Goal: Task Accomplishment & Management: Use online tool/utility

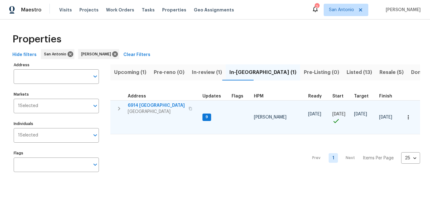
click at [141, 108] on span "6914 Port Bay" at bounding box center [156, 106] width 57 height 6
click at [410, 118] on icon "button" at bounding box center [408, 117] width 6 height 6
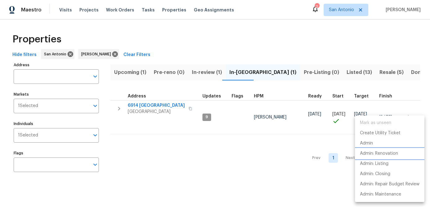
click at [381, 152] on p "Admin: Renovation" at bounding box center [379, 154] width 38 height 7
click at [160, 165] on div at bounding box center [215, 103] width 430 height 207
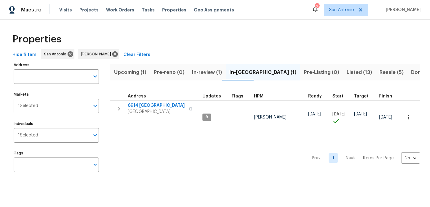
click at [131, 70] on span "Upcoming (1)" at bounding box center [130, 72] width 32 height 9
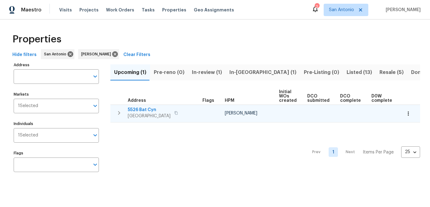
click at [411, 113] on icon "button" at bounding box center [408, 114] width 6 height 6
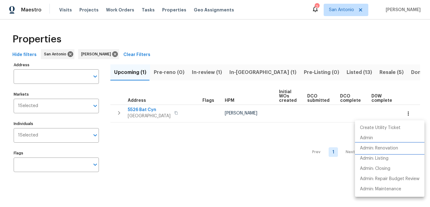
click at [389, 150] on p "Admin: Renovation" at bounding box center [379, 148] width 38 height 7
click at [140, 115] on div at bounding box center [215, 103] width 430 height 207
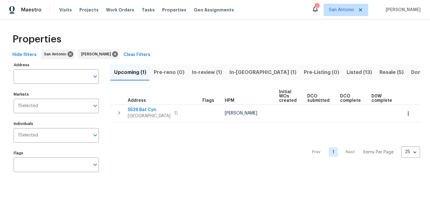
click at [140, 115] on span "[GEOGRAPHIC_DATA]" at bounding box center [149, 116] width 43 height 6
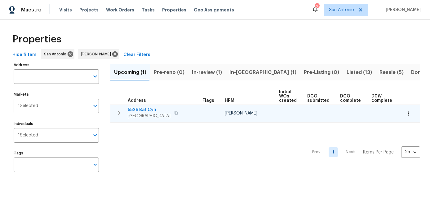
scroll to position [0, 84]
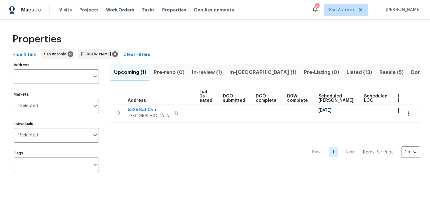
click at [201, 71] on span "In-review (1)" at bounding box center [207, 72] width 30 height 9
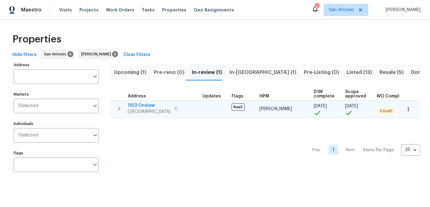
click at [140, 111] on span "[GEOGRAPHIC_DATA]" at bounding box center [149, 112] width 43 height 6
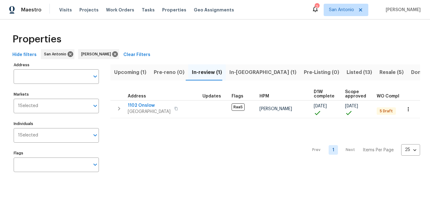
click at [177, 156] on div "Prev 1 Next Items Per Page 25 25 ​" at bounding box center [265, 148] width 310 height 60
click at [347, 73] on span "Listed (13)" at bounding box center [359, 72] width 25 height 9
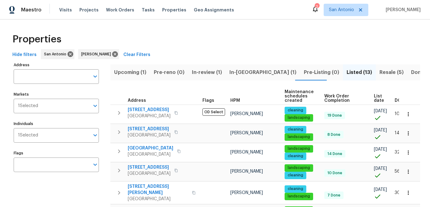
click at [371, 97] on th "List date" at bounding box center [381, 96] width 21 height 17
click at [374, 103] on span "List date" at bounding box center [379, 98] width 10 height 9
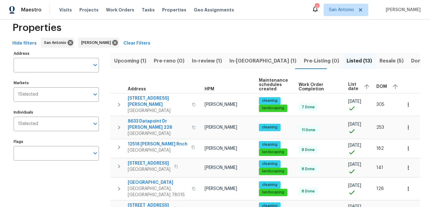
scroll to position [9, 0]
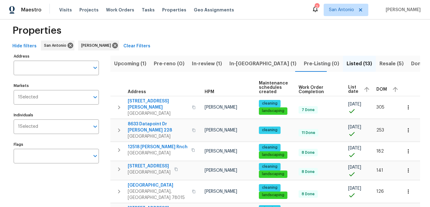
click at [380, 65] on span "Resale (5)" at bounding box center [392, 64] width 24 height 9
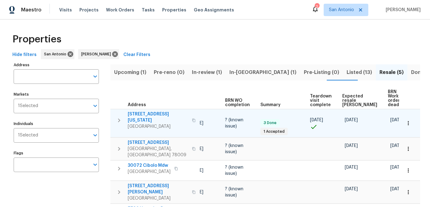
click at [147, 111] on span "2134 Virginia Blvd" at bounding box center [158, 117] width 60 height 12
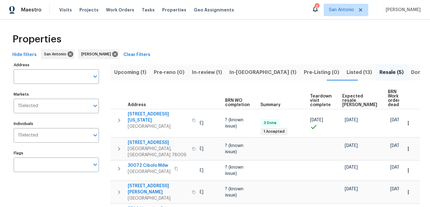
click at [240, 74] on span "In-reno (1)" at bounding box center [262, 72] width 67 height 9
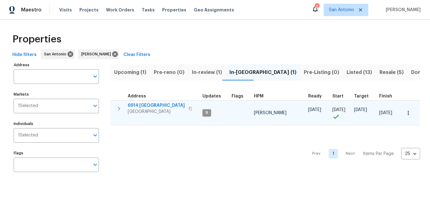
click at [148, 113] on span "San Antonio, TX 78242" at bounding box center [156, 112] width 57 height 6
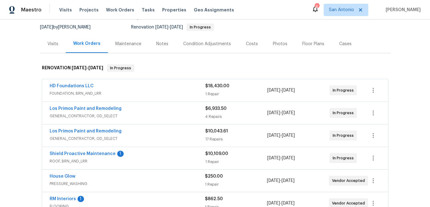
scroll to position [66, 0]
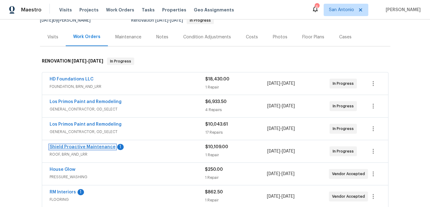
click at [93, 146] on link "Shield Proactive Maintenance" at bounding box center [83, 147] width 66 height 4
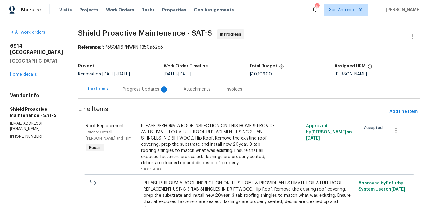
click at [134, 91] on div "Progress Updates 1" at bounding box center [146, 90] width 46 height 6
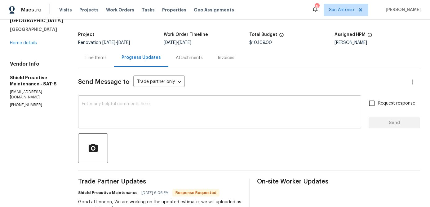
scroll to position [62, 0]
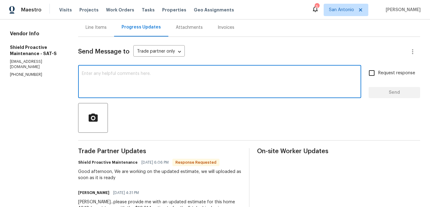
click at [166, 92] on textarea at bounding box center [220, 83] width 276 height 22
type textarea "Thank you."
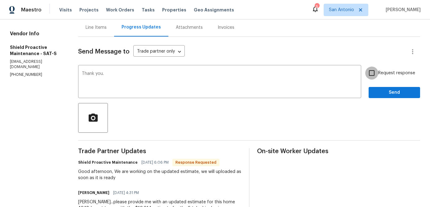
click at [373, 74] on input "Request response" at bounding box center [371, 73] width 13 height 13
click at [372, 72] on input "Request response" at bounding box center [371, 73] width 13 height 13
checkbox input "false"
click at [380, 92] on span "Send" at bounding box center [395, 93] width 42 height 8
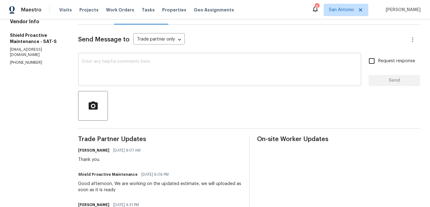
scroll to position [0, 0]
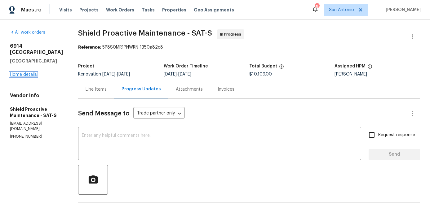
click at [24, 77] on link "Home details" at bounding box center [23, 75] width 27 height 4
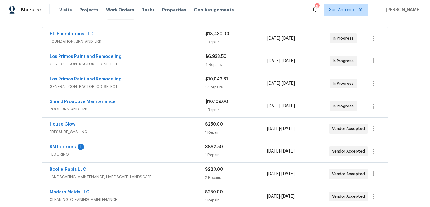
scroll to position [113, 0]
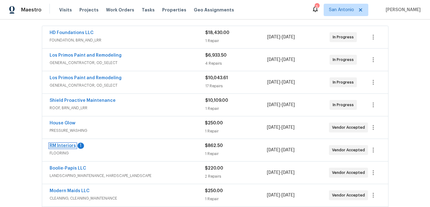
click at [60, 144] on link "RM Interiors" at bounding box center [63, 146] width 26 height 4
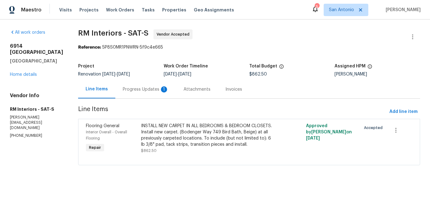
click at [141, 89] on div "Progress Updates 1" at bounding box center [146, 90] width 46 height 6
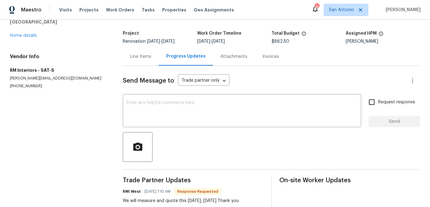
scroll to position [7, 0]
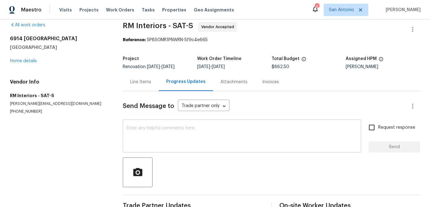
click at [167, 127] on textarea at bounding box center [242, 137] width 231 height 22
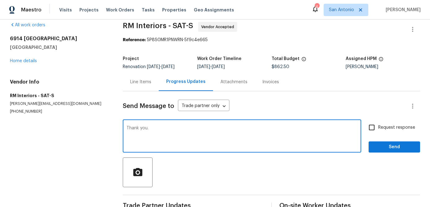
type textarea "Thank you."
click at [384, 148] on span "Send" at bounding box center [395, 148] width 42 height 8
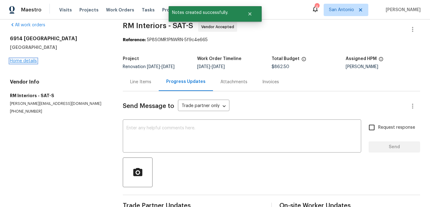
click at [23, 61] on link "Home details" at bounding box center [23, 61] width 27 height 4
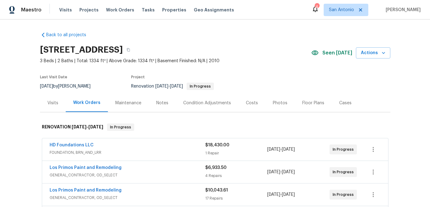
click at [161, 102] on div "Notes" at bounding box center [162, 103] width 12 height 6
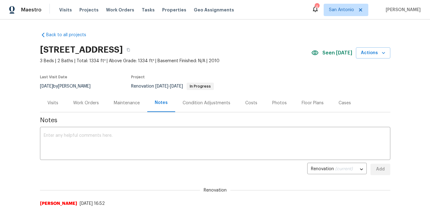
click at [309, 105] on div "Floor Plans" at bounding box center [313, 103] width 22 height 6
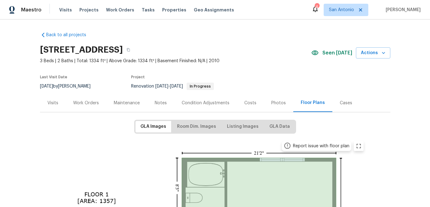
click at [82, 104] on div "Work Orders" at bounding box center [86, 103] width 26 height 6
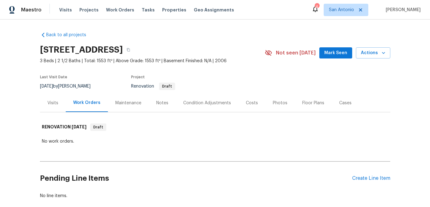
click at [339, 56] on span "Mark Seen" at bounding box center [335, 53] width 23 height 8
click at [157, 101] on div "Notes" at bounding box center [162, 103] width 12 height 6
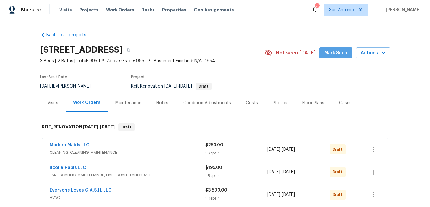
click at [331, 51] on span "Mark Seen" at bounding box center [335, 53] width 23 height 8
click at [160, 102] on div "Notes" at bounding box center [162, 103] width 12 height 6
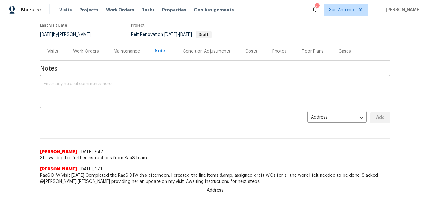
scroll to position [60, 0]
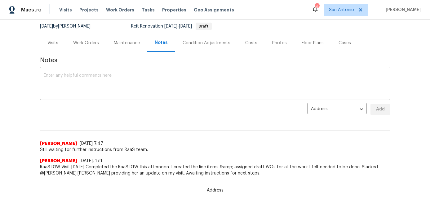
click at [143, 91] on textarea at bounding box center [215, 84] width 343 height 22
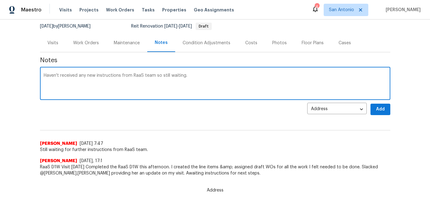
type textarea "Haven't received any new instructions from RaaS team so still waiting."
click at [380, 111] on span "Add" at bounding box center [380, 110] width 10 height 8
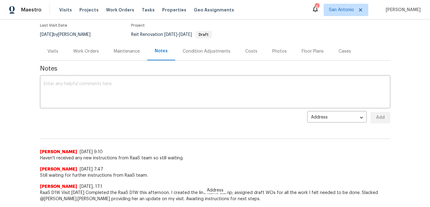
scroll to position [0, 0]
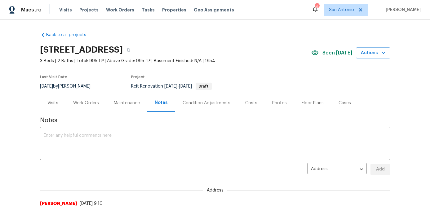
click at [96, 103] on div "Work Orders" at bounding box center [86, 103] width 26 height 6
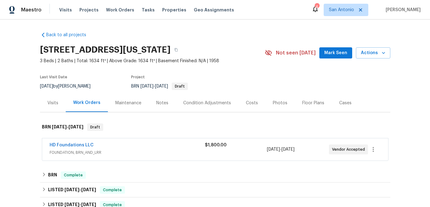
click at [110, 148] on div "HD Foundations LLC" at bounding box center [127, 145] width 155 height 7
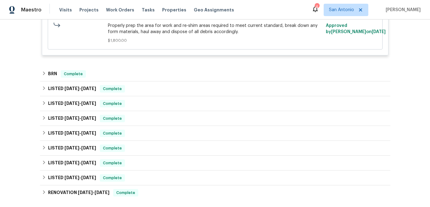
scroll to position [124, 0]
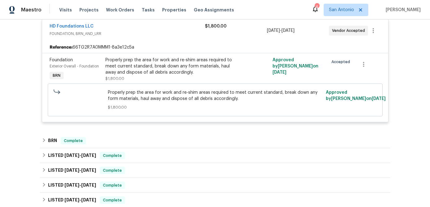
click at [138, 73] on div "Properly prep the area for work and re-shim areas required to meet current stan…" at bounding box center [173, 66] width 136 height 19
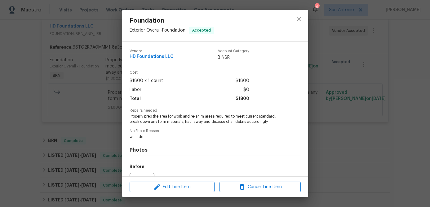
scroll to position [68, 0]
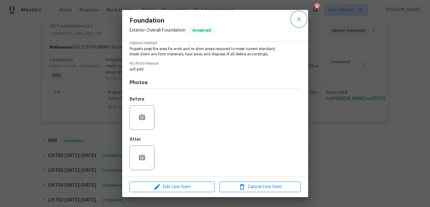
click at [298, 21] on icon "close" at bounding box center [298, 19] width 7 height 7
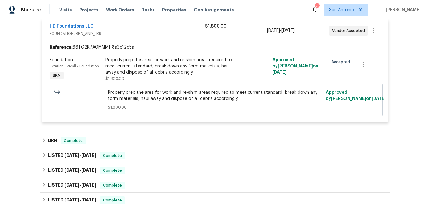
click at [173, 34] on span "FOUNDATION, BRN_AND_LRR" at bounding box center [127, 34] width 155 height 6
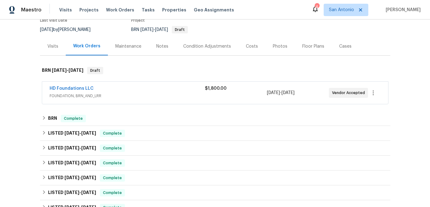
scroll to position [0, 0]
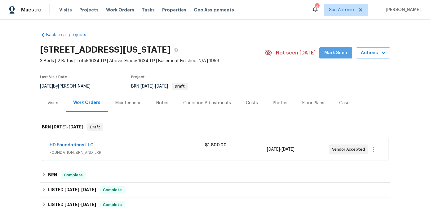
click at [334, 56] on span "Mark Seen" at bounding box center [335, 53] width 23 height 8
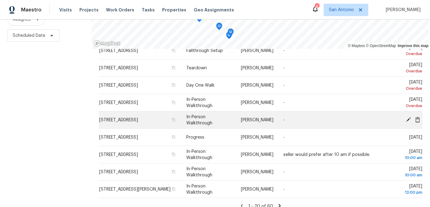
scroll to position [90, 0]
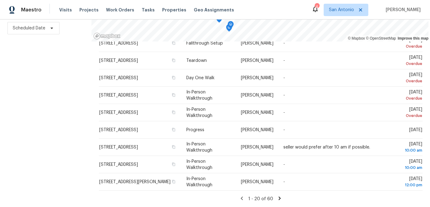
click at [279, 199] on icon at bounding box center [280, 198] width 2 height 3
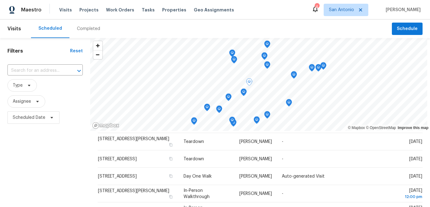
scroll to position [0, 0]
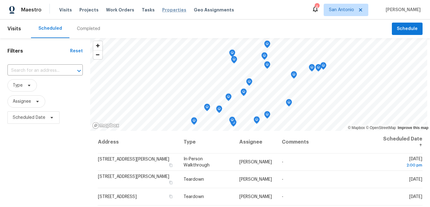
click at [165, 9] on span "Properties" at bounding box center [174, 10] width 24 height 6
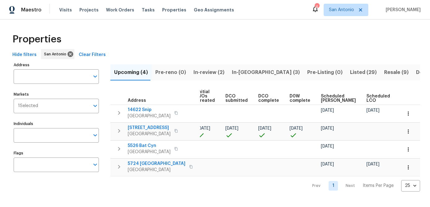
scroll to position [0, 85]
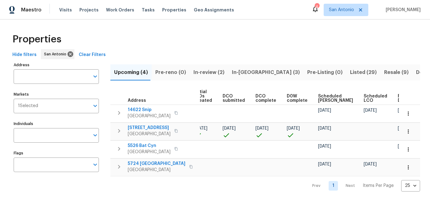
click at [321, 99] on span "Scheduled [PERSON_NAME]" at bounding box center [335, 98] width 35 height 9
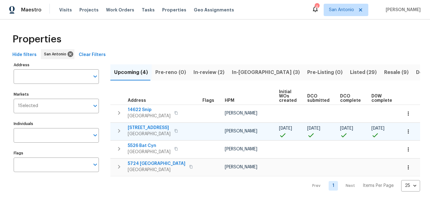
scroll to position [0, 92]
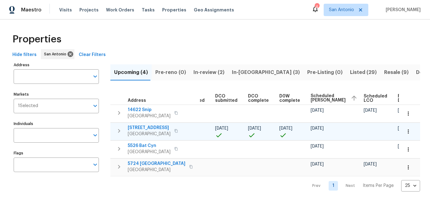
click at [141, 129] on span "7834 Nopalitos Cv" at bounding box center [149, 128] width 43 height 6
click at [203, 73] on span "In-review (2)" at bounding box center [208, 72] width 31 height 9
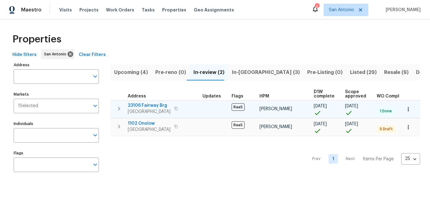
click at [147, 107] on span "23106 Fairway Brg" at bounding box center [149, 106] width 43 height 6
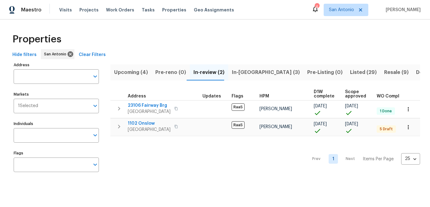
click at [238, 71] on span "In-reno (3)" at bounding box center [266, 72] width 68 height 9
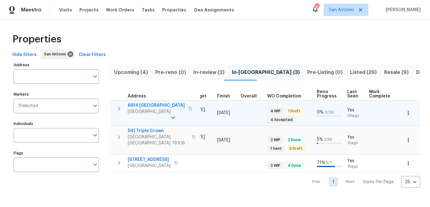
scroll to position [0, 224]
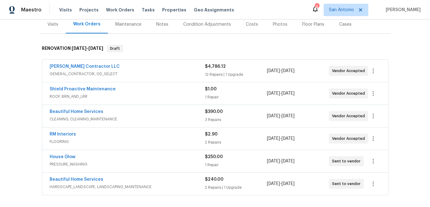
scroll to position [82, 0]
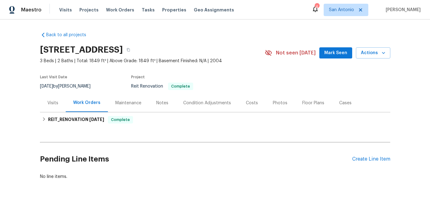
click at [161, 101] on div "Notes" at bounding box center [162, 103] width 12 height 6
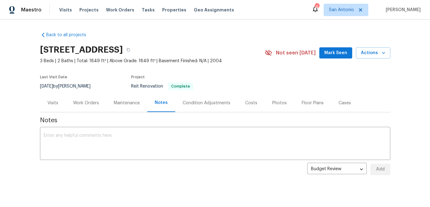
scroll to position [10, 0]
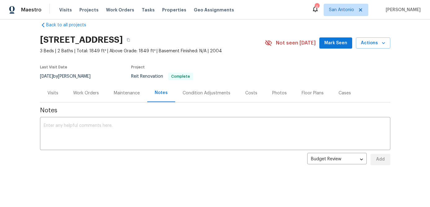
click at [86, 93] on div "Work Orders" at bounding box center [86, 93] width 26 height 6
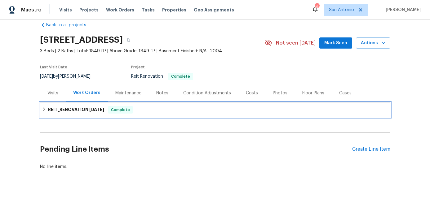
click at [117, 108] on span "Complete" at bounding box center [121, 110] width 24 height 6
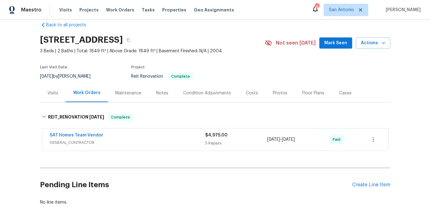
click at [113, 139] on div "SAT Homes Team Vendor" at bounding box center [128, 135] width 156 height 7
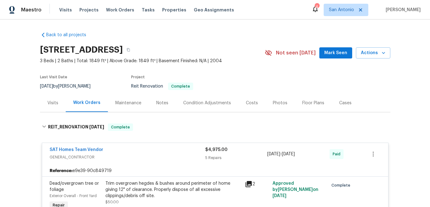
click at [133, 150] on div "SAT Homes Team Vendor" at bounding box center [128, 150] width 156 height 7
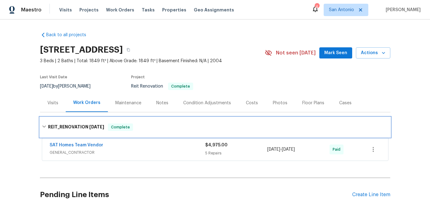
click at [113, 129] on span "Complete" at bounding box center [121, 127] width 24 height 6
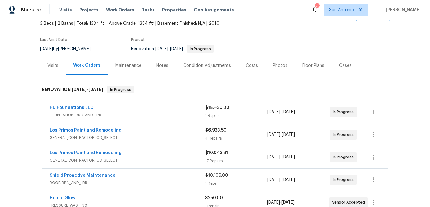
scroll to position [81, 0]
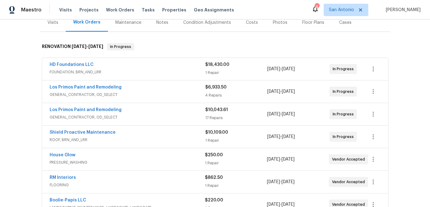
click at [132, 75] on span "FOUNDATION, BRN_AND_LRR" at bounding box center [128, 72] width 156 height 6
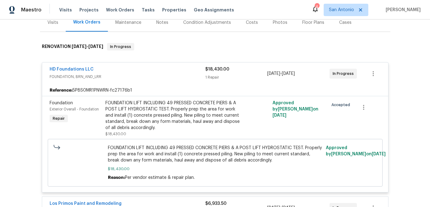
click at [132, 75] on span "FOUNDATION, BRN_AND_LRR" at bounding box center [128, 77] width 156 height 6
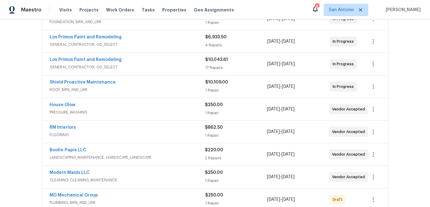
scroll to position [131, 0]
click at [141, 88] on span "ROOF, BRN_AND_LRR" at bounding box center [128, 89] width 156 height 6
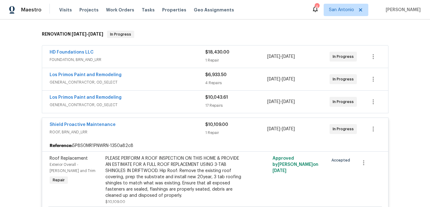
scroll to position [89, 0]
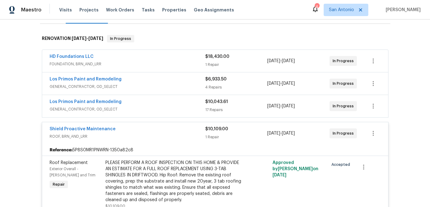
click at [133, 133] on div "Shield Proactive Maintenance" at bounding box center [128, 129] width 156 height 7
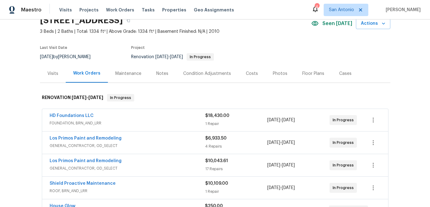
scroll to position [28, 0]
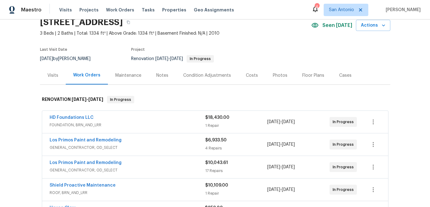
click at [251, 73] on div "Costs" at bounding box center [252, 76] width 12 height 6
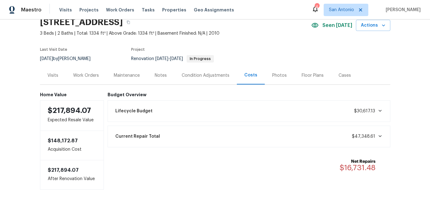
click at [83, 76] on div "Work Orders" at bounding box center [86, 76] width 26 height 6
